Goal: Information Seeking & Learning: Learn about a topic

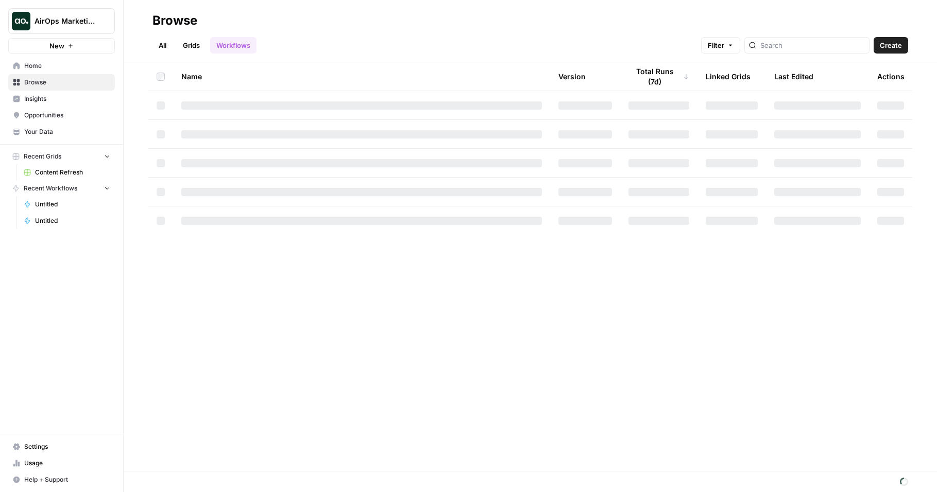
click at [97, 23] on div "AirOps Marketing" at bounding box center [72, 21] width 77 height 10
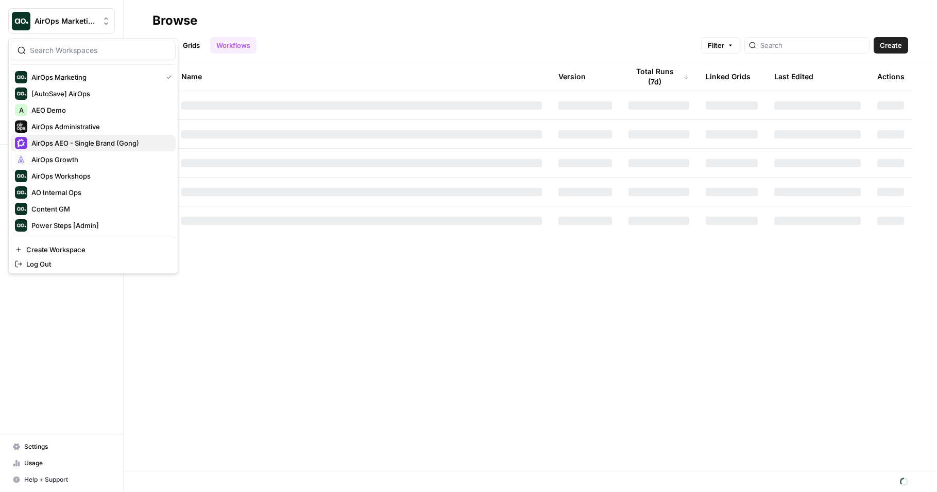
click at [126, 140] on span "AirOps AEO - Single Brand (Gong)" at bounding box center [99, 143] width 136 height 10
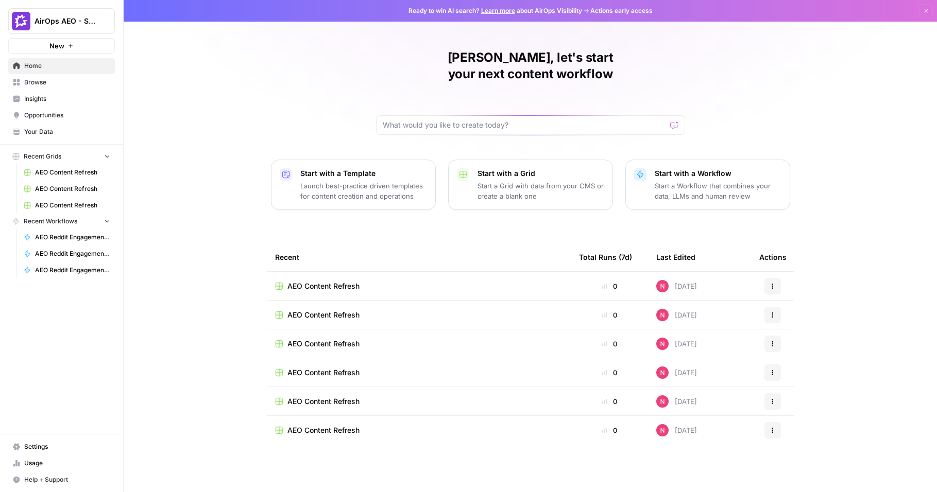
click at [56, 99] on span "Insights" at bounding box center [67, 98] width 86 height 9
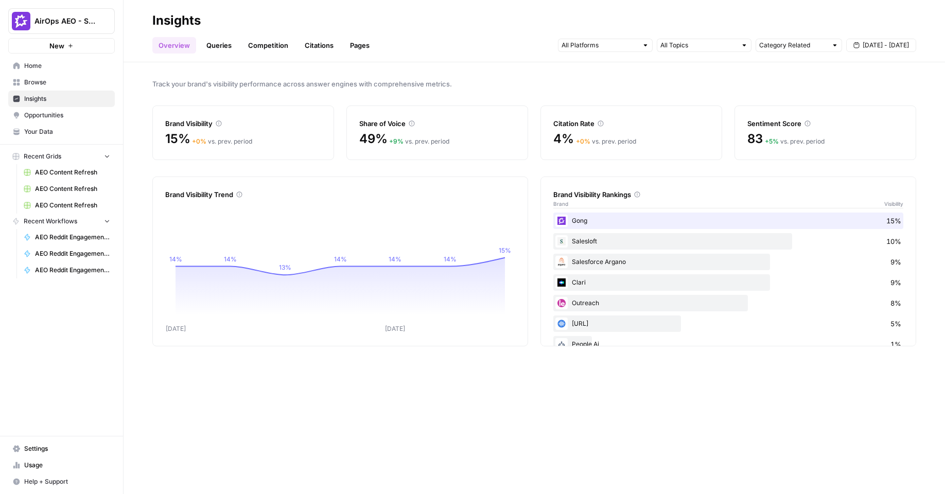
click at [224, 47] on link "Queries" at bounding box center [219, 45] width 38 height 16
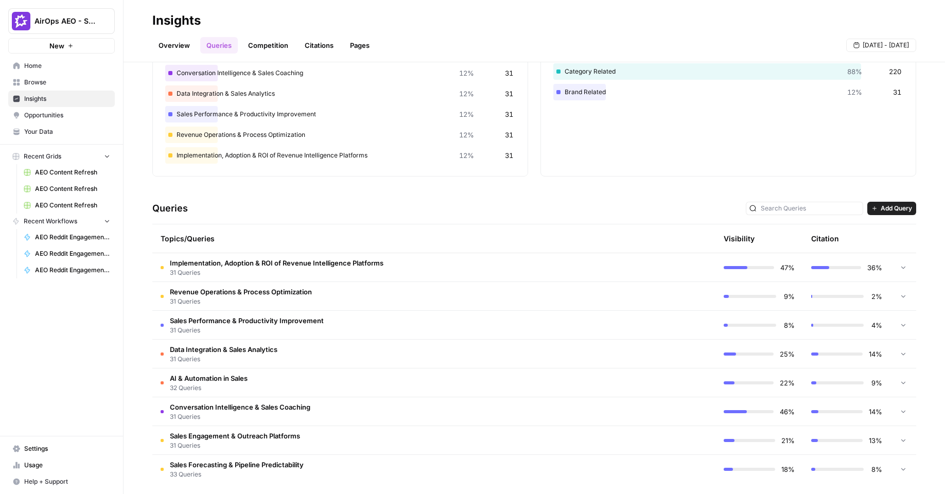
scroll to position [84, 0]
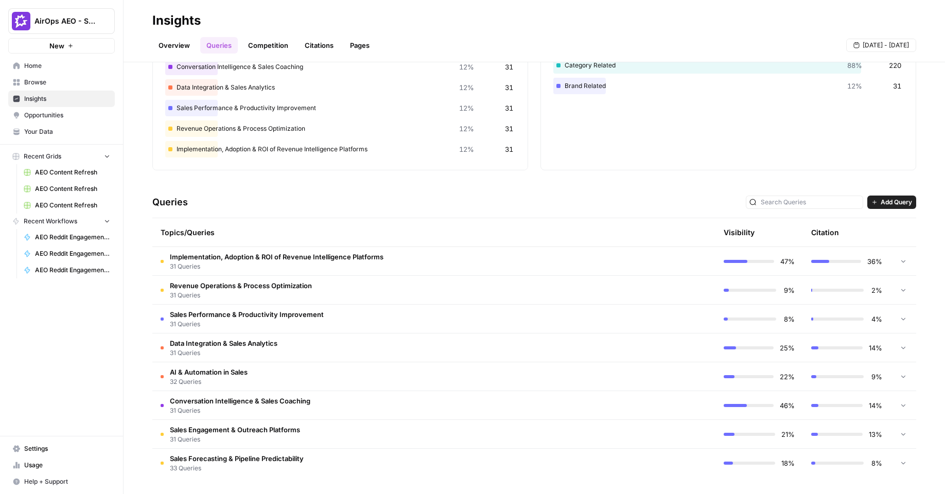
click at [302, 261] on span "Implementation, Adoption & ROI of Revenue Intelligence Platforms" at bounding box center [277, 257] width 214 height 10
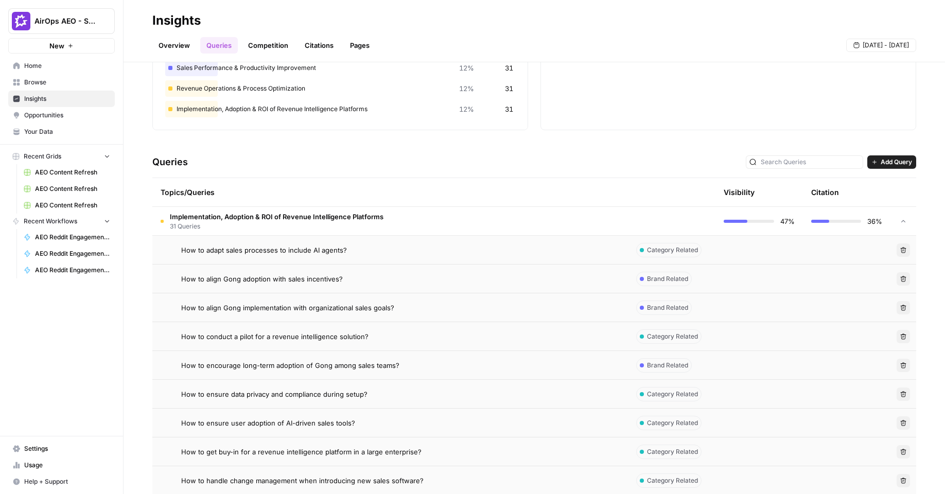
scroll to position [110, 0]
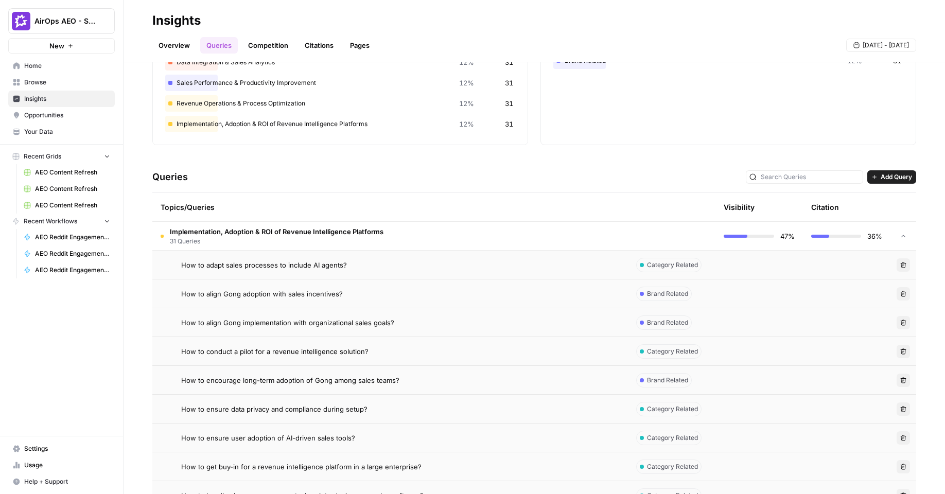
click at [63, 115] on span "Opportunities" at bounding box center [67, 115] width 86 height 9
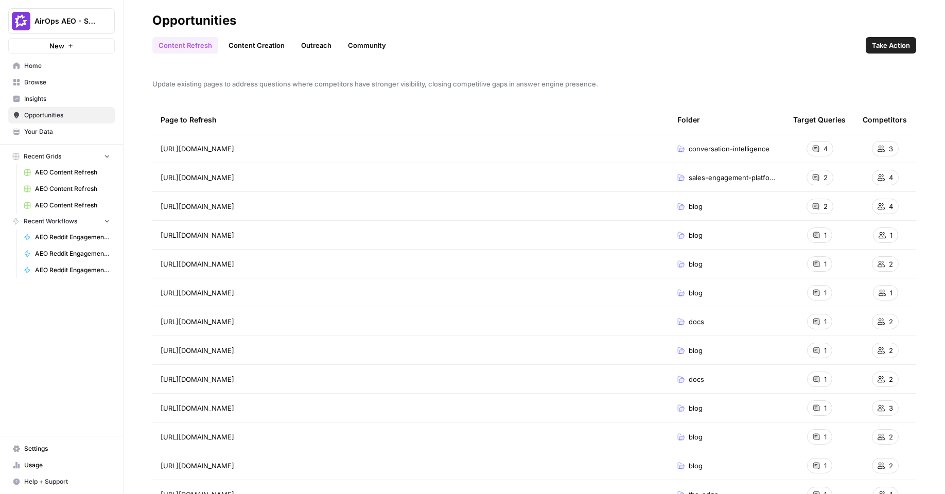
click at [64, 103] on span "Insights" at bounding box center [67, 98] width 86 height 9
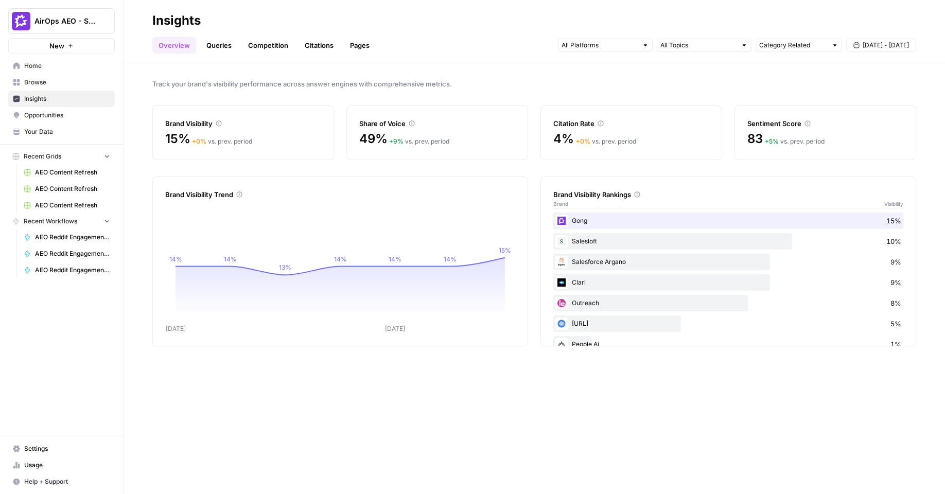
click at [72, 109] on link "Opportunities" at bounding box center [61, 115] width 107 height 16
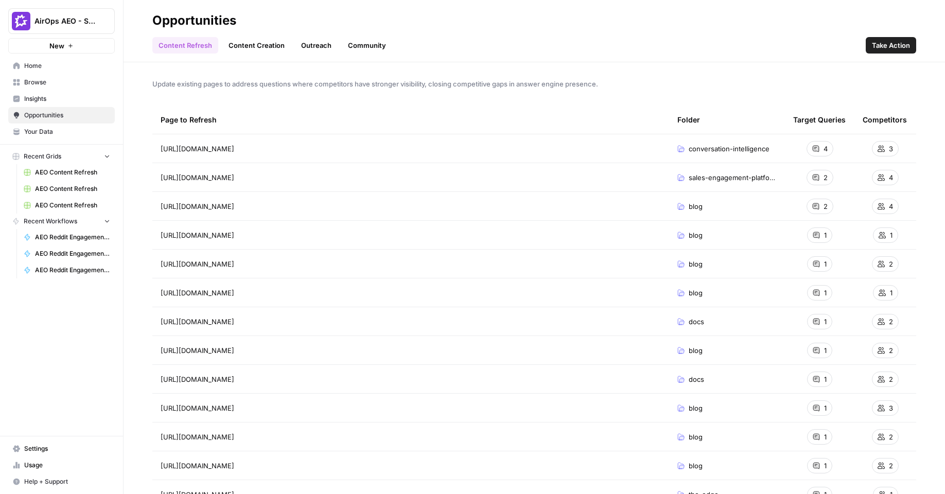
click at [889, 49] on span "Take Action" at bounding box center [891, 45] width 38 height 10
click at [64, 99] on span "Insights" at bounding box center [67, 98] width 86 height 9
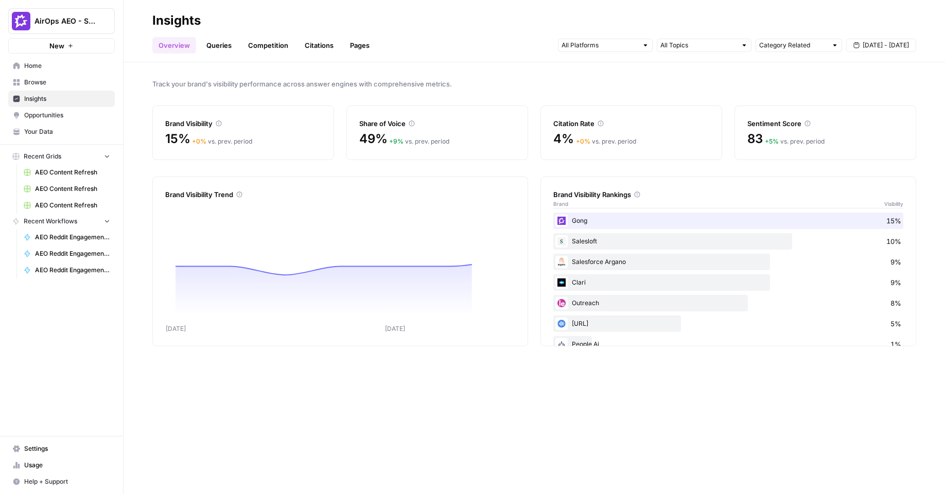
click at [226, 43] on link "Queries" at bounding box center [219, 45] width 38 height 16
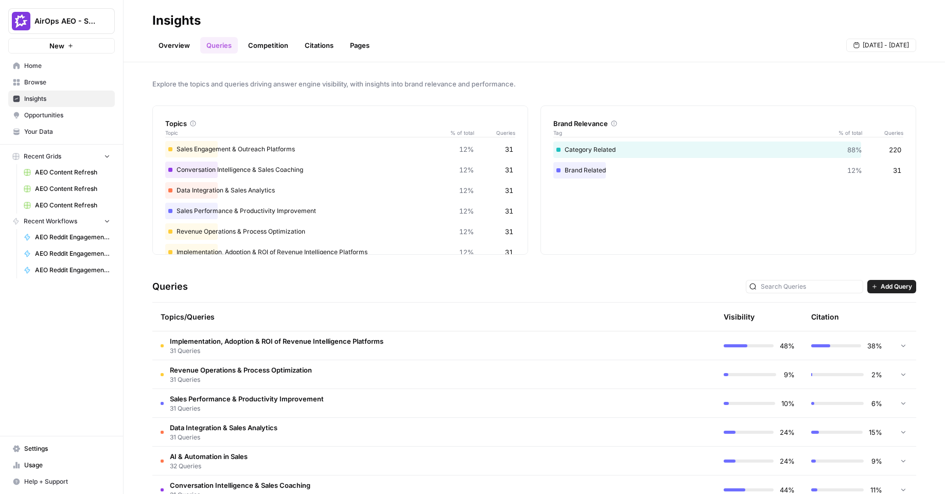
scroll to position [60, 0]
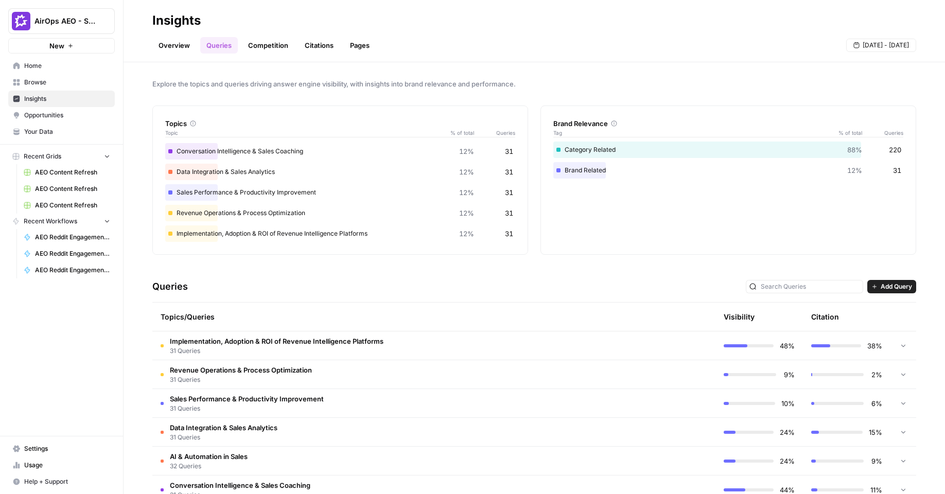
click at [368, 339] on span "Implementation, Adoption & ROI of Revenue Intelligence Platforms" at bounding box center [277, 341] width 214 height 10
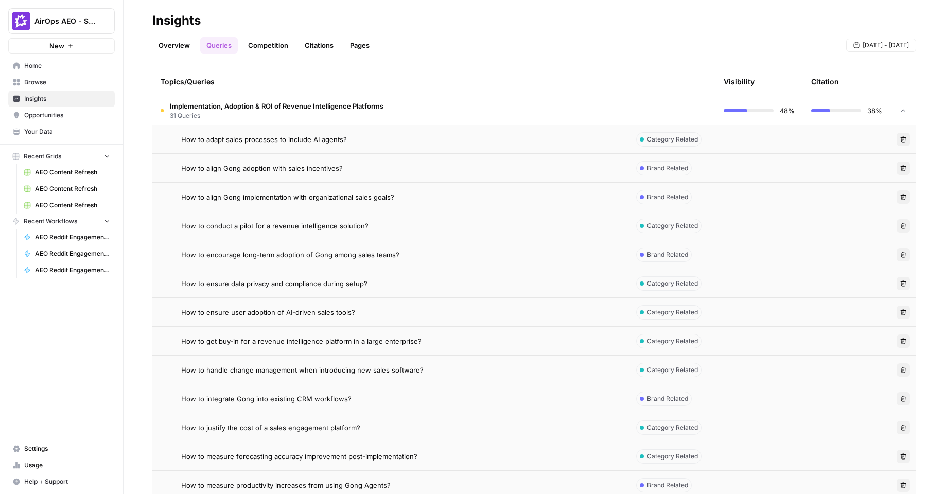
scroll to position [281, 0]
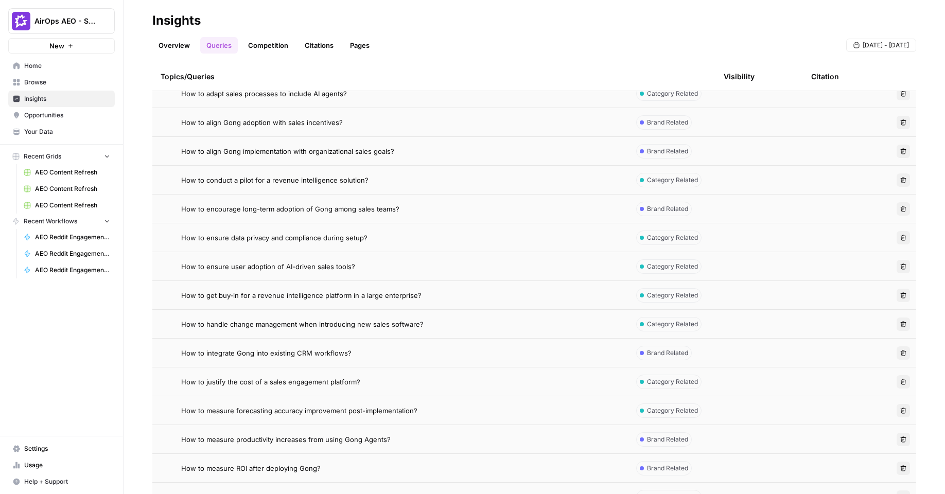
click at [71, 115] on span "Opportunities" at bounding box center [67, 115] width 86 height 9
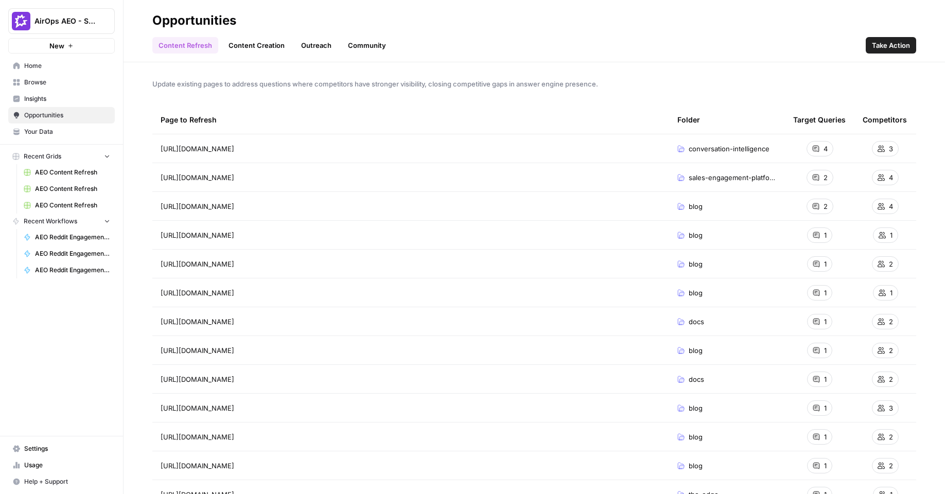
click at [908, 45] on span "Take Action" at bounding box center [891, 45] width 38 height 10
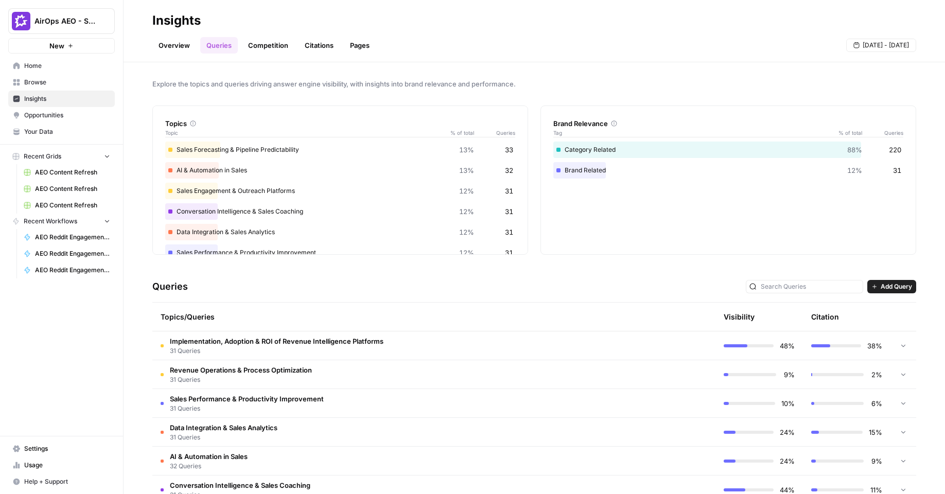
click at [59, 116] on span "Opportunities" at bounding box center [67, 115] width 86 height 9
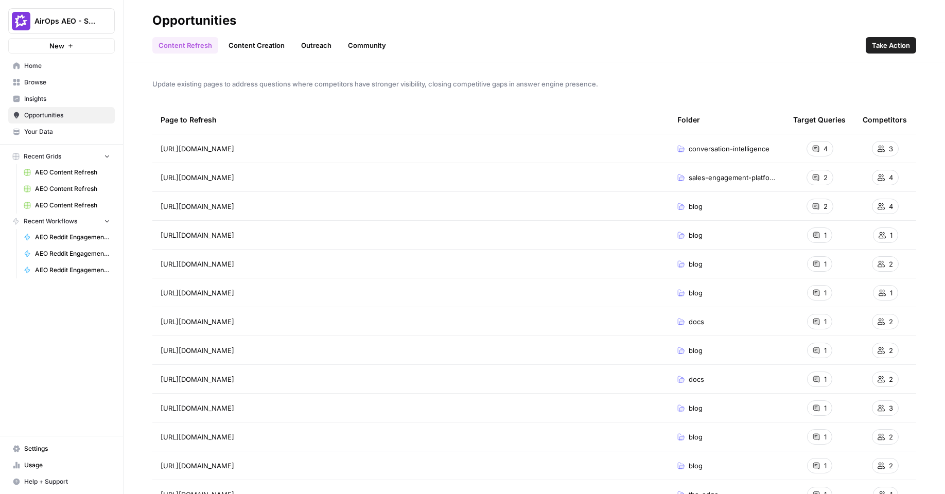
click at [900, 49] on span "Take Action" at bounding box center [891, 45] width 38 height 10
click at [908, 49] on span "Take Action" at bounding box center [891, 45] width 38 height 10
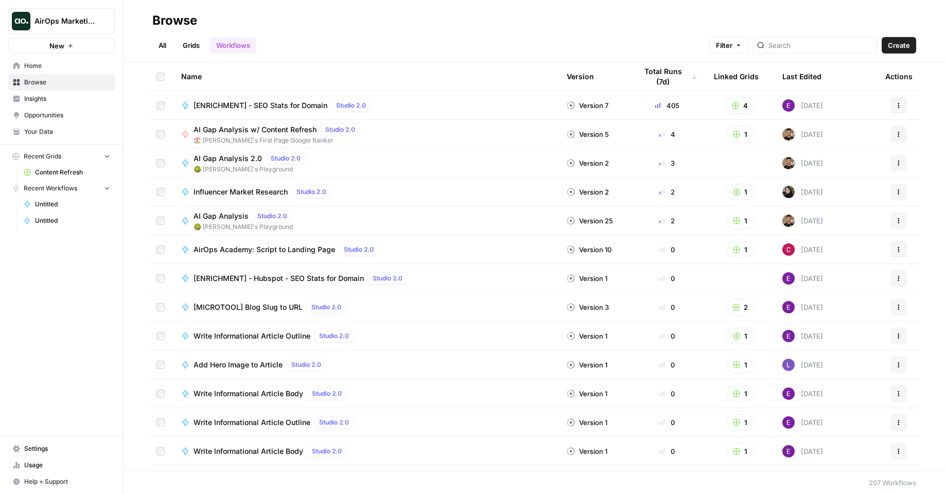
click at [66, 96] on span "Insights" at bounding box center [67, 98] width 86 height 9
